Goal: Information Seeking & Learning: Understand process/instructions

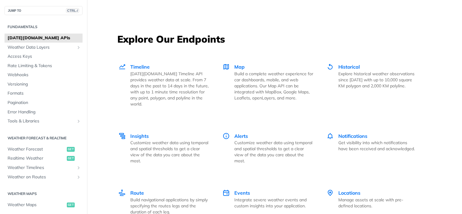
scroll to position [850, 0]
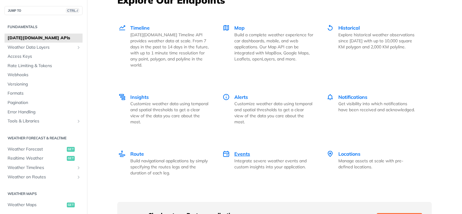
click at [246, 151] on span "Events" at bounding box center [243, 154] width 16 height 6
click at [131, 27] on span "Timeline" at bounding box center [139, 28] width 19 height 6
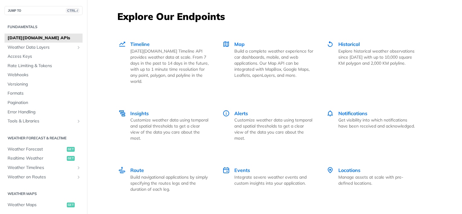
scroll to position [821, 0]
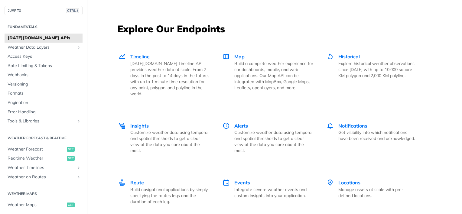
click at [130, 57] on span "Timeline" at bounding box center [139, 57] width 19 height 6
click at [349, 58] on span "Historical" at bounding box center [349, 57] width 21 height 6
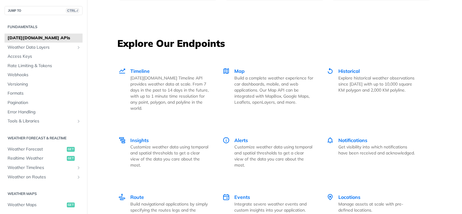
scroll to position [804, 0]
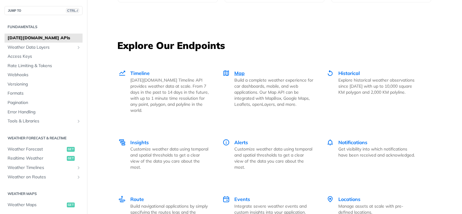
click at [244, 70] on div "Map Build a complete weather experience for car dashboards, mobile, and web app…" at bounding box center [274, 89] width 79 height 38
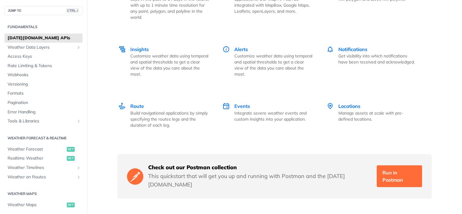
scroll to position [854, 0]
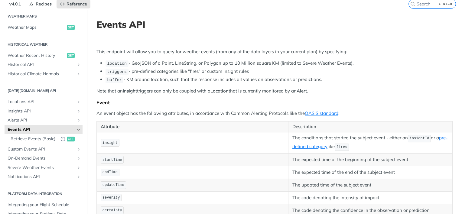
scroll to position [23, 0]
click at [409, 62] on li "location - GeoJSON of a Point, LineString, or Polygon up to 10 Million square K…" at bounding box center [279, 62] width 347 height 7
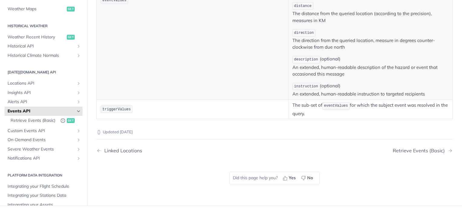
scroll to position [363, 0]
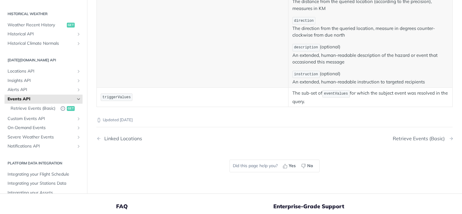
click at [424, 136] on div "Retrieve Events (Basic)" at bounding box center [420, 139] width 55 height 6
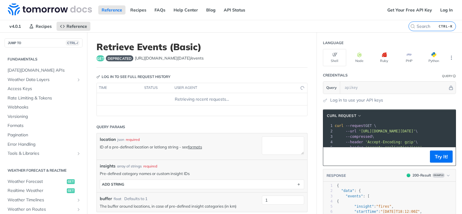
scroll to position [188, 0]
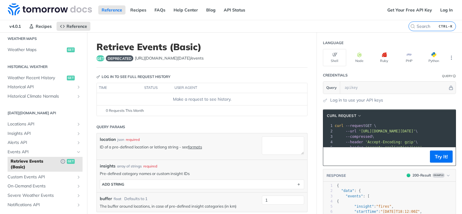
click at [433, 58] on button "Python" at bounding box center [434, 57] width 23 height 17
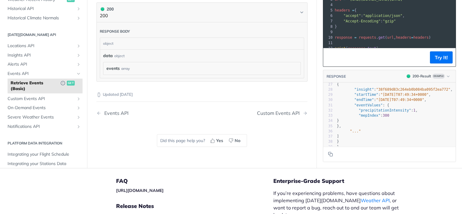
scroll to position [265, 0]
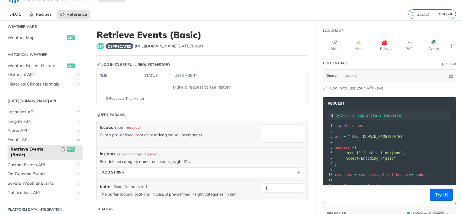
scroll to position [0, 0]
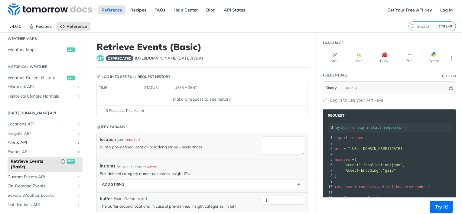
click at [66, 142] on span "Alerts API" at bounding box center [41, 143] width 67 height 6
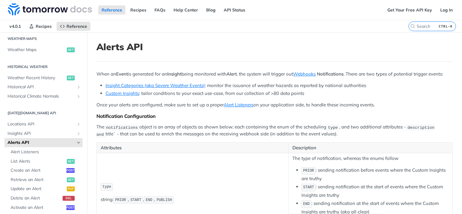
click at [368, 97] on li "Custom Insights : tailor conditions to your exact use-case, from our collection…" at bounding box center [279, 93] width 347 height 7
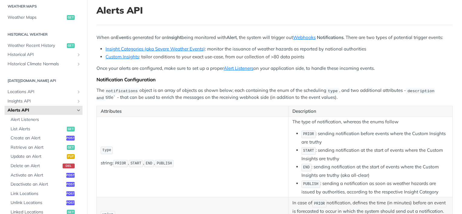
scroll to position [36, 0]
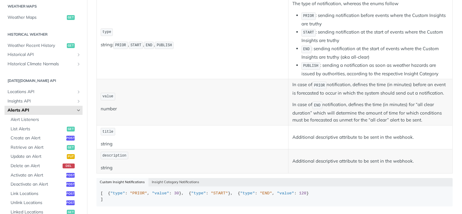
scroll to position [7, 0]
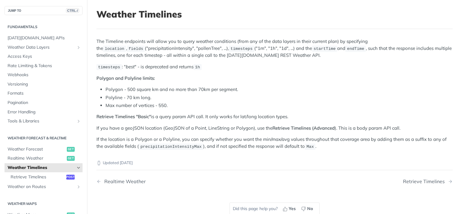
scroll to position [40, 0]
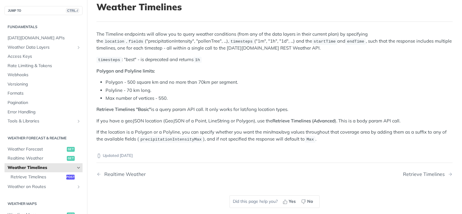
click at [418, 177] on nav "Realtime Weather Retrieve Timelines" at bounding box center [275, 175] width 357 height 18
click at [419, 175] on div "Retrieve Timelines" at bounding box center [425, 175] width 45 height 6
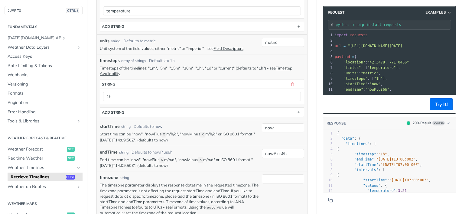
scroll to position [230, 0]
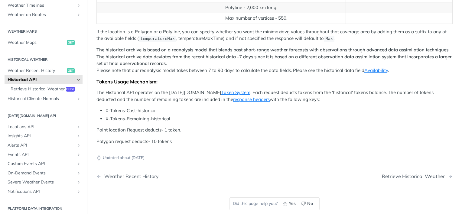
scroll to position [289, 0]
click at [396, 175] on div "Retrieve Historical Weather" at bounding box center [415, 178] width 66 height 6
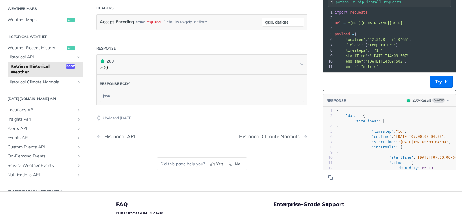
scroll to position [400, 0]
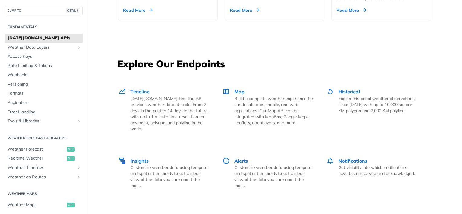
scroll to position [819, 0]
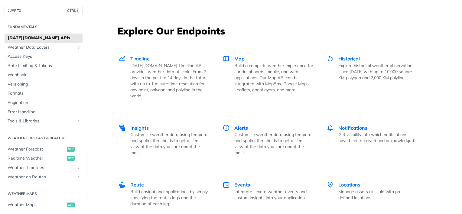
click at [142, 58] on span "Timeline" at bounding box center [139, 59] width 19 height 6
click at [240, 58] on span "Map" at bounding box center [240, 59] width 10 height 6
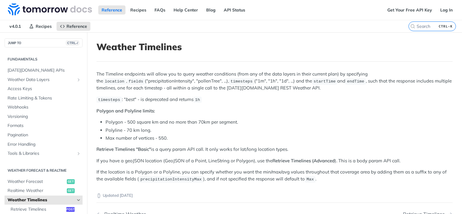
click at [379, 113] on p "Polygon and Polyline limits:" at bounding box center [275, 111] width 357 height 7
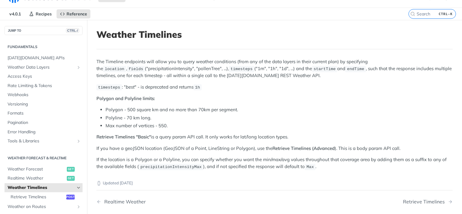
scroll to position [24, 0]
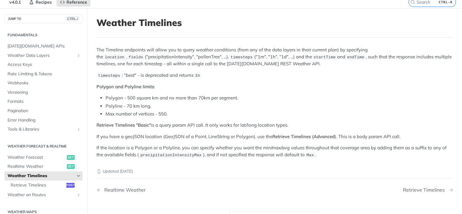
click at [423, 187] on div "Retrieve Timelines" at bounding box center [425, 190] width 45 height 6
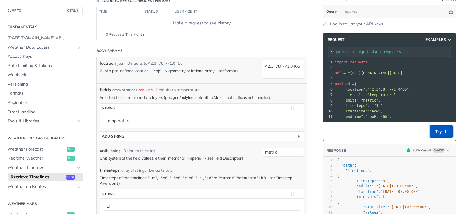
click at [430, 135] on button "Try It!" at bounding box center [441, 132] width 23 height 12
click at [251, 46] on header "Body Params" at bounding box center [202, 51] width 211 height 12
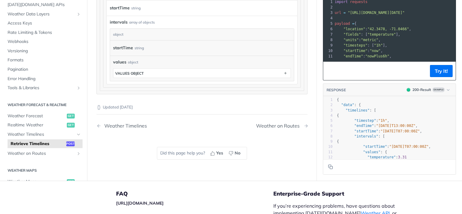
click at [269, 125] on div "Weather on Routes" at bounding box center [279, 126] width 47 height 6
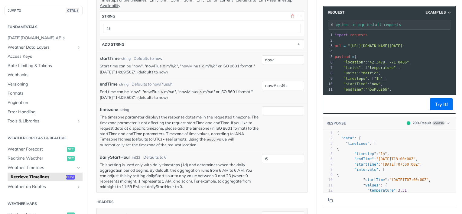
scroll to position [242, 0]
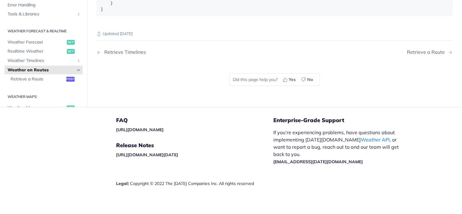
scroll to position [169, 0]
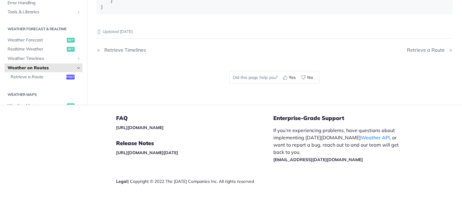
click at [421, 59] on nav "Retrieve Timelines Retrieve a Route" at bounding box center [275, 50] width 357 height 18
click at [423, 53] on div "Retrieve a Route" at bounding box center [427, 50] width 41 height 6
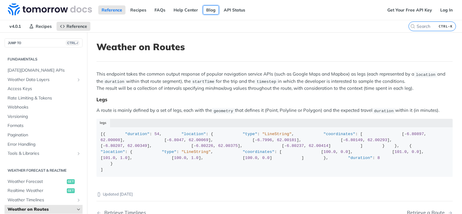
click at [214, 8] on link "Blog" at bounding box center [211, 9] width 16 height 9
click at [31, 180] on span "Weather Forecast" at bounding box center [37, 182] width 58 height 6
click at [24, 200] on span "Weather Timelines" at bounding box center [41, 200] width 67 height 6
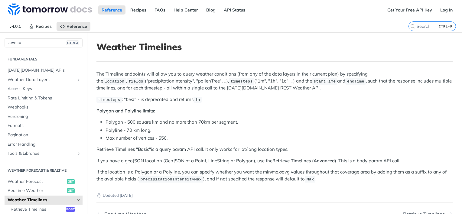
click at [287, 119] on li "Polygon - 500 square km and no more than 70km per segment." at bounding box center [279, 122] width 347 height 7
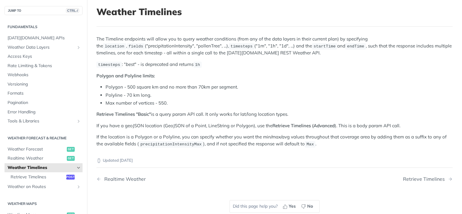
scroll to position [36, 0]
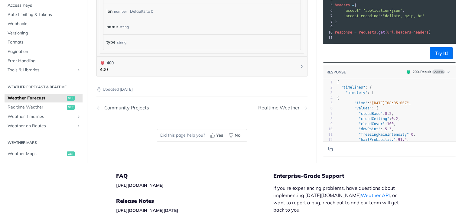
scroll to position [610, 0]
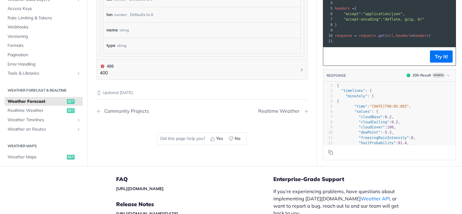
click at [281, 111] on div "Realtime Weather" at bounding box center [280, 111] width 44 height 6
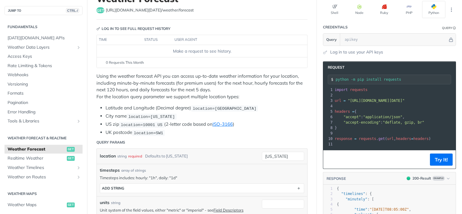
scroll to position [0, 0]
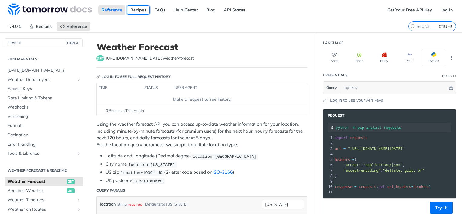
click at [141, 7] on link "Recipes" at bounding box center [138, 9] width 23 height 9
click at [154, 12] on link "FAQs" at bounding box center [160, 9] width 18 height 9
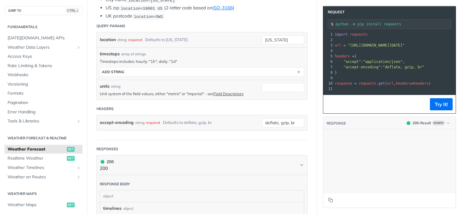
scroll to position [35359, 0]
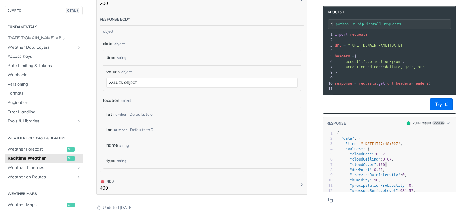
click at [423, 168] on pre ""dewPoint" : 0.88 ," at bounding box center [407, 170] width 142 height 5
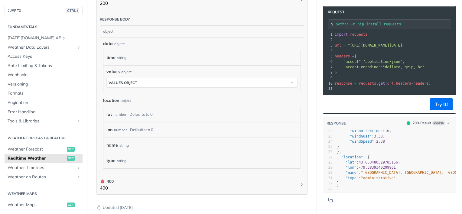
click at [306, 69] on article "Realtime Weather get https://api.tomorrow.io/v4 /weather/realtime Log in to see…" at bounding box center [202, 12] width 230 height 540
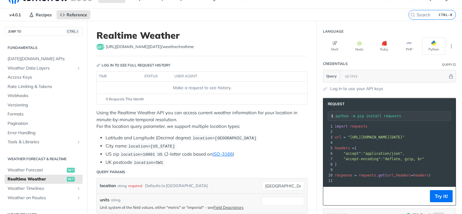
scroll to position [12, 0]
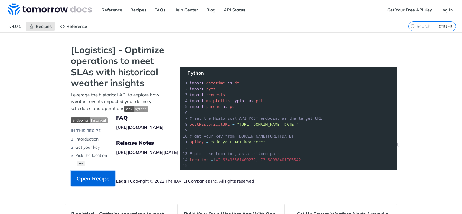
click at [98, 177] on span "Open Recipe" at bounding box center [93, 179] width 33 height 8
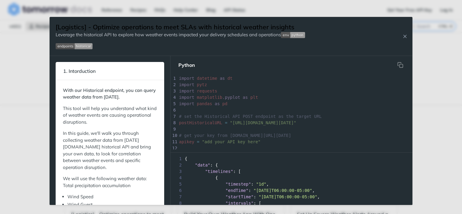
scroll to position [12, 0]
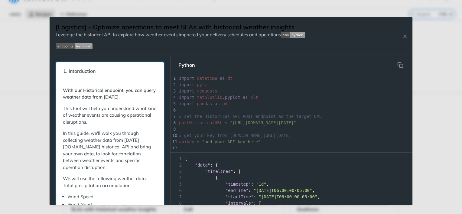
click at [145, 126] on p "This tool will help you understand what kind of weather events are causing oper…" at bounding box center [110, 115] width 94 height 21
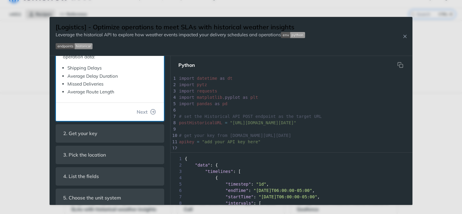
scroll to position [182, 0]
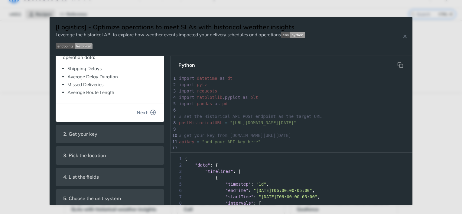
click at [151, 114] on icon "button" at bounding box center [153, 112] width 5 height 5
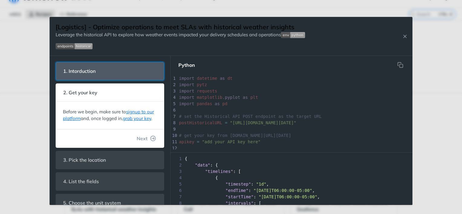
scroll to position [21, 0]
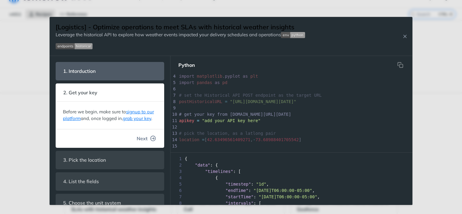
click at [145, 144] on button "Next" at bounding box center [146, 139] width 29 height 12
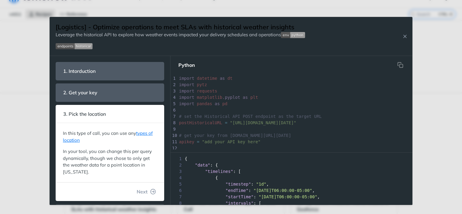
scroll to position [40, 0]
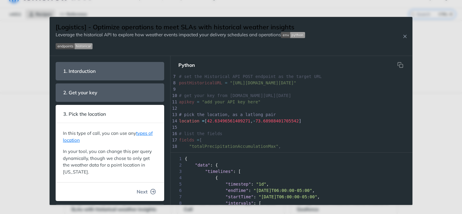
click at [140, 195] on span "Next" at bounding box center [142, 191] width 11 height 7
click at [151, 190] on icon "button" at bounding box center [153, 191] width 5 height 5
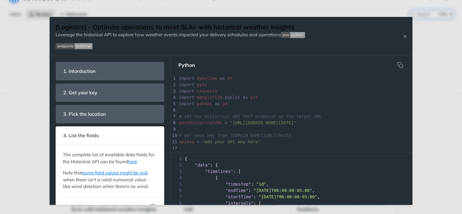
scroll to position [78, 0]
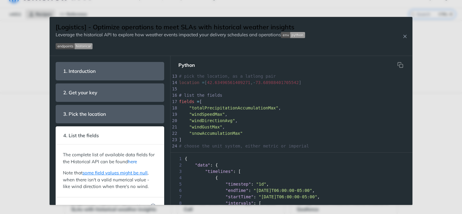
click at [137, 163] on link "here" at bounding box center [132, 162] width 9 height 6
click at [151, 204] on icon "button" at bounding box center [153, 206] width 5 height 5
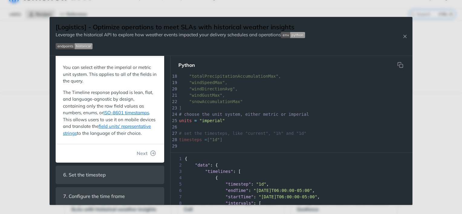
scroll to position [117, 0]
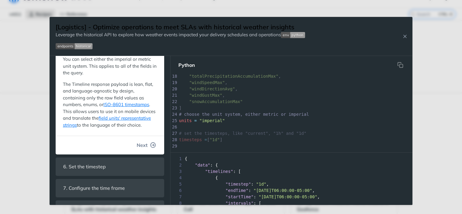
click at [144, 151] on button "Next" at bounding box center [146, 145] width 29 height 12
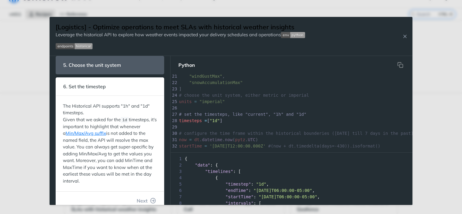
scroll to position [100, 0]
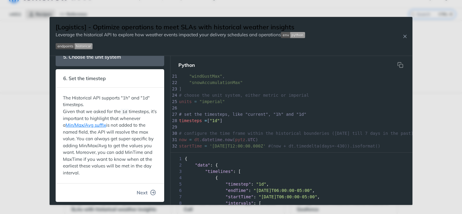
click at [143, 198] on button "Next" at bounding box center [146, 193] width 29 height 12
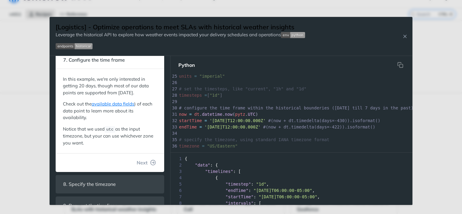
scroll to position [128, 0]
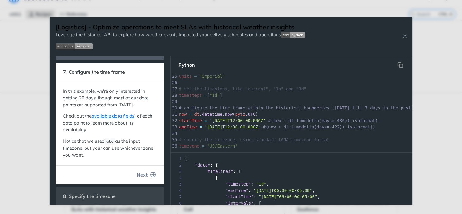
click at [137, 179] on span "Next" at bounding box center [142, 174] width 11 height 7
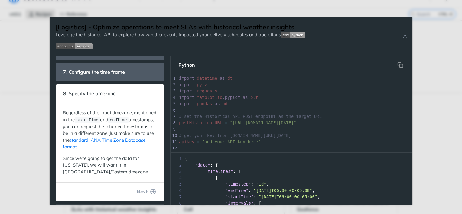
scroll to position [180, 0]
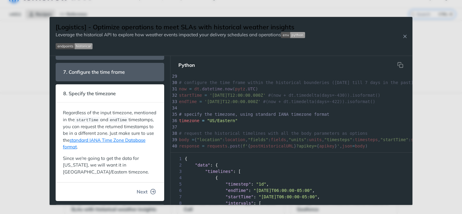
click at [142, 189] on span "Next" at bounding box center [142, 191] width 11 height 7
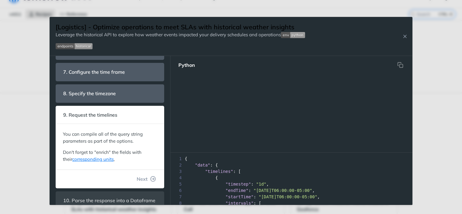
scroll to position [209, 0]
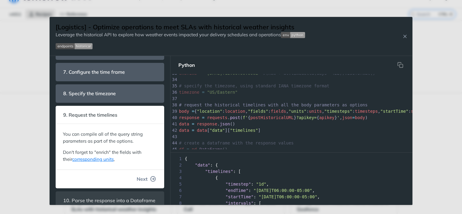
click at [149, 181] on button "Next" at bounding box center [146, 179] width 29 height 12
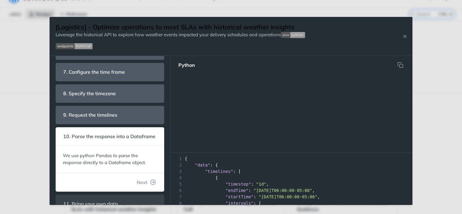
scroll to position [253, 0]
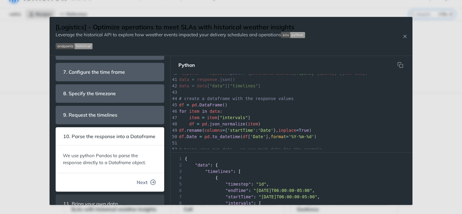
click at [151, 185] on icon "button" at bounding box center [153, 182] width 5 height 5
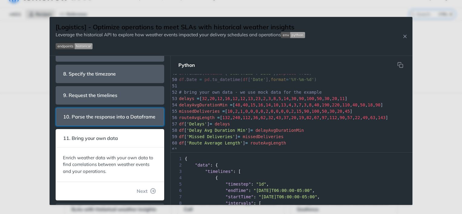
scroll to position [176, 0]
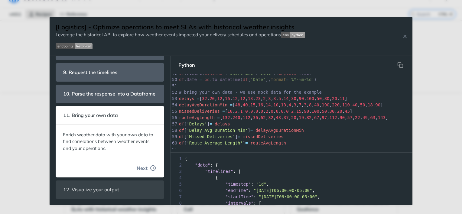
click at [140, 168] on span "Next" at bounding box center [142, 168] width 11 height 7
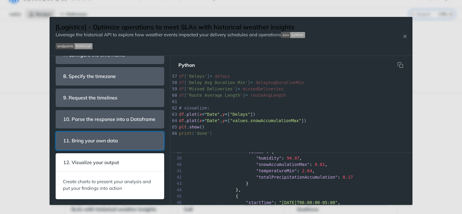
scroll to position [254, 0]
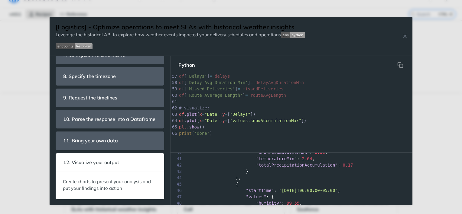
click at [361, 179] on div "44 }," at bounding box center [292, 178] width 242 height 6
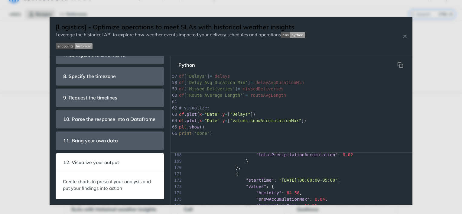
scroll to position [1177, 0]
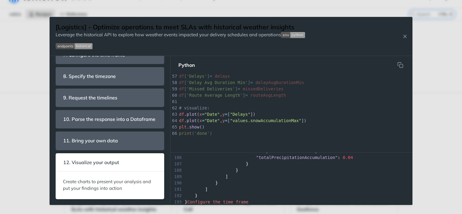
click at [379, 176] on div "189 ]" at bounding box center [292, 177] width 242 height 6
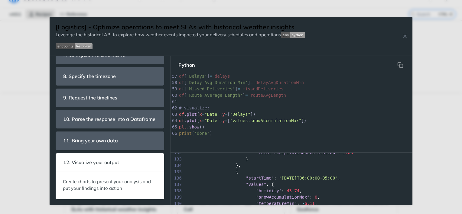
scroll to position [838, 0]
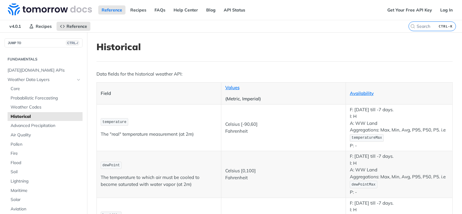
click at [289, 42] on h1 "Historical" at bounding box center [275, 46] width 357 height 11
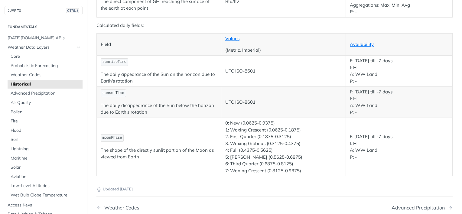
scroll to position [1077, 0]
